Goal: Use online tool/utility: Utilize a website feature to perform a specific function

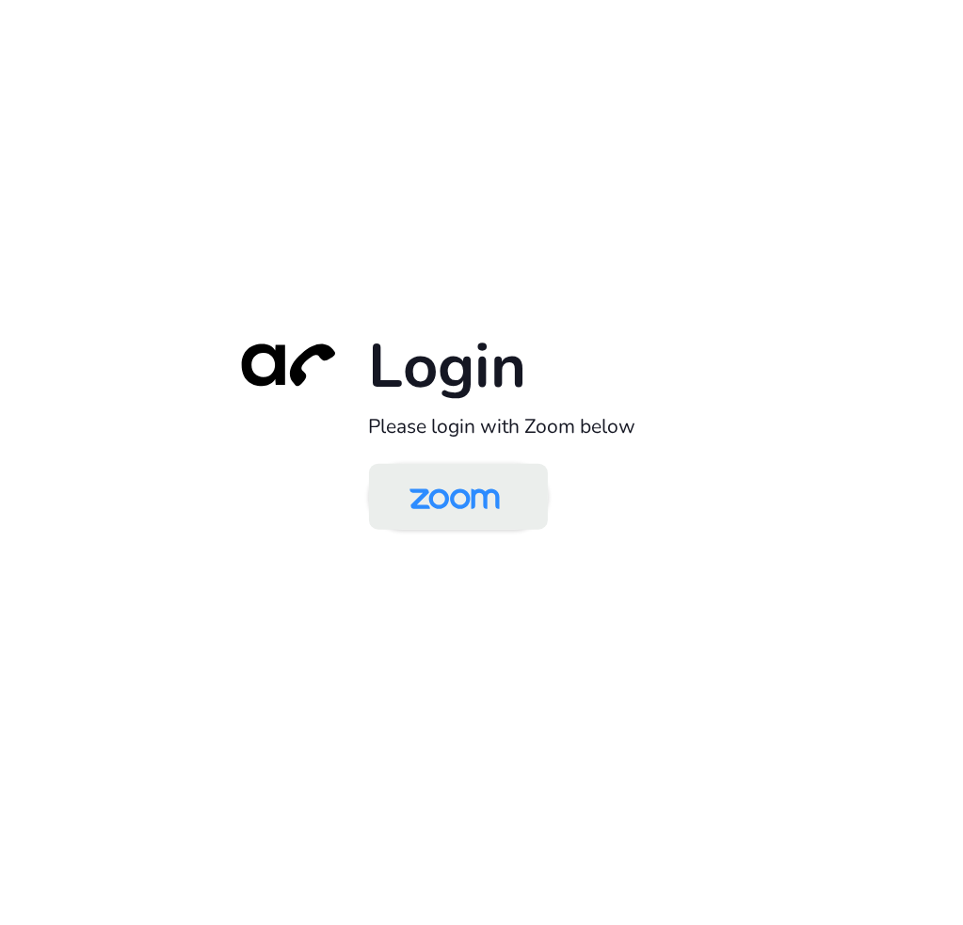
click at [482, 516] on img at bounding box center [455, 498] width 130 height 61
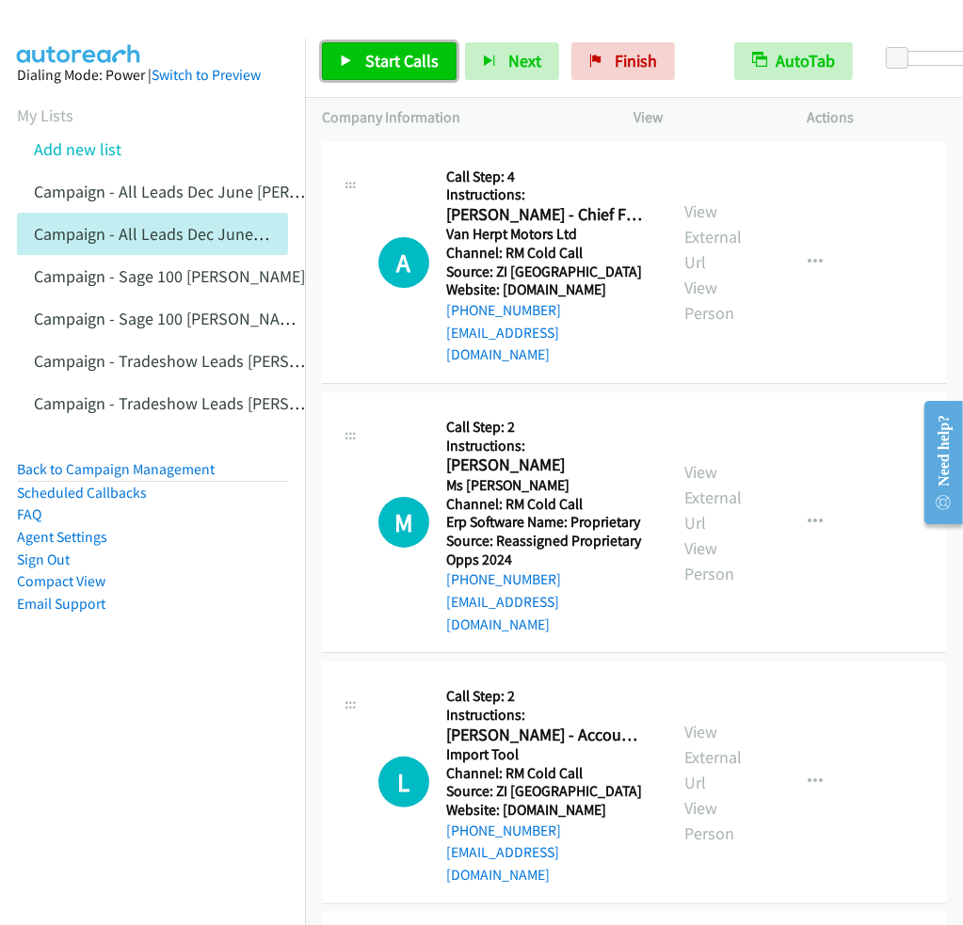
click at [395, 77] on link "Start Calls" at bounding box center [389, 61] width 135 height 38
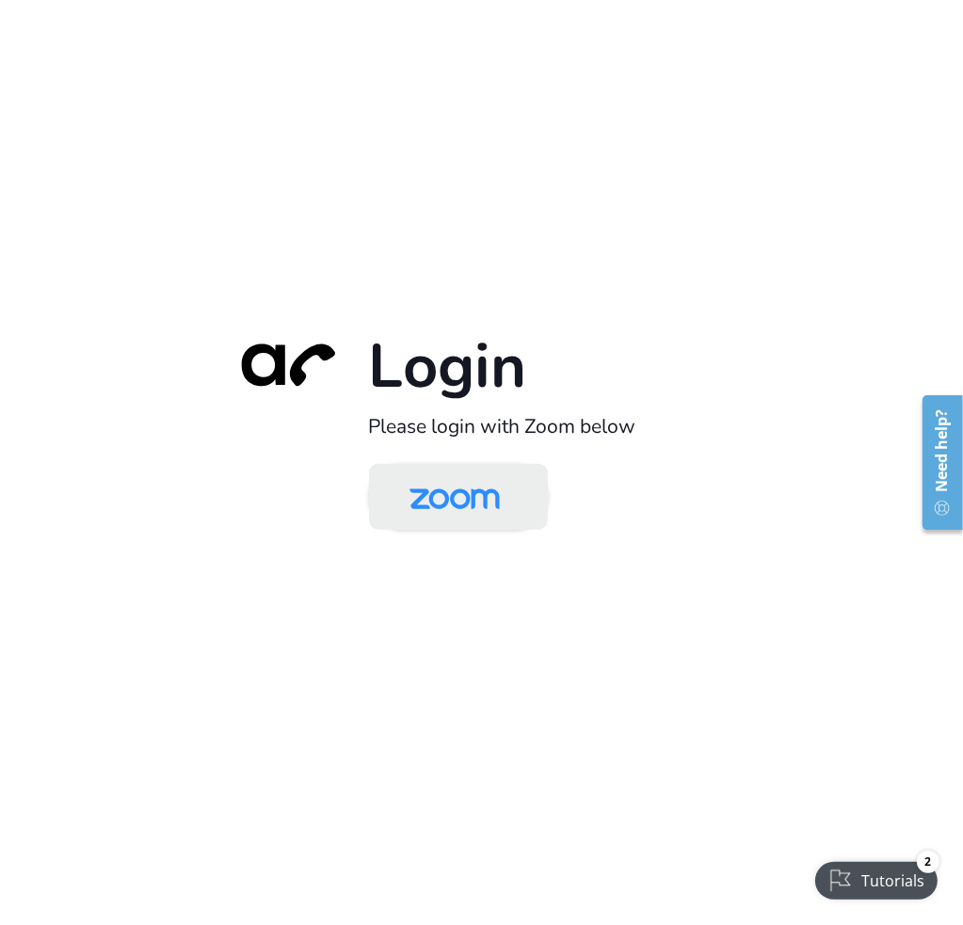
click at [456, 490] on img at bounding box center [455, 498] width 130 height 61
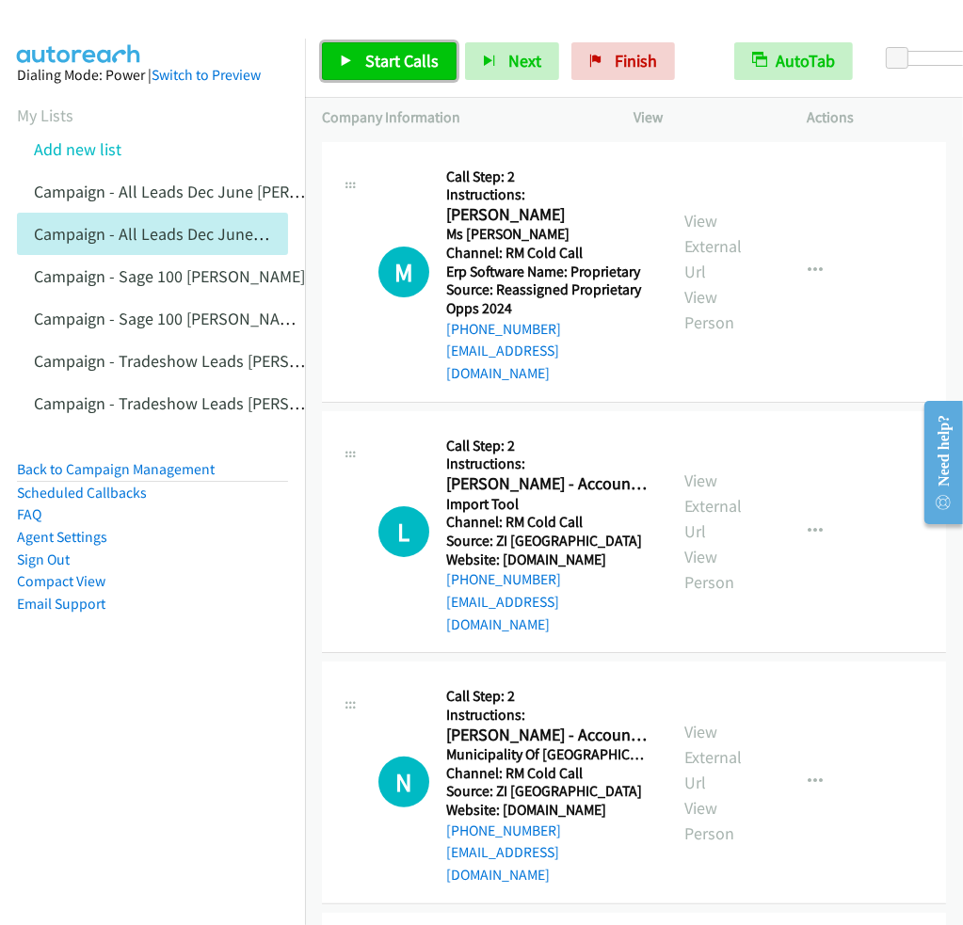
click at [417, 63] on span "Start Calls" at bounding box center [401, 61] width 73 height 22
